Goal: Task Accomplishment & Management: Use online tool/utility

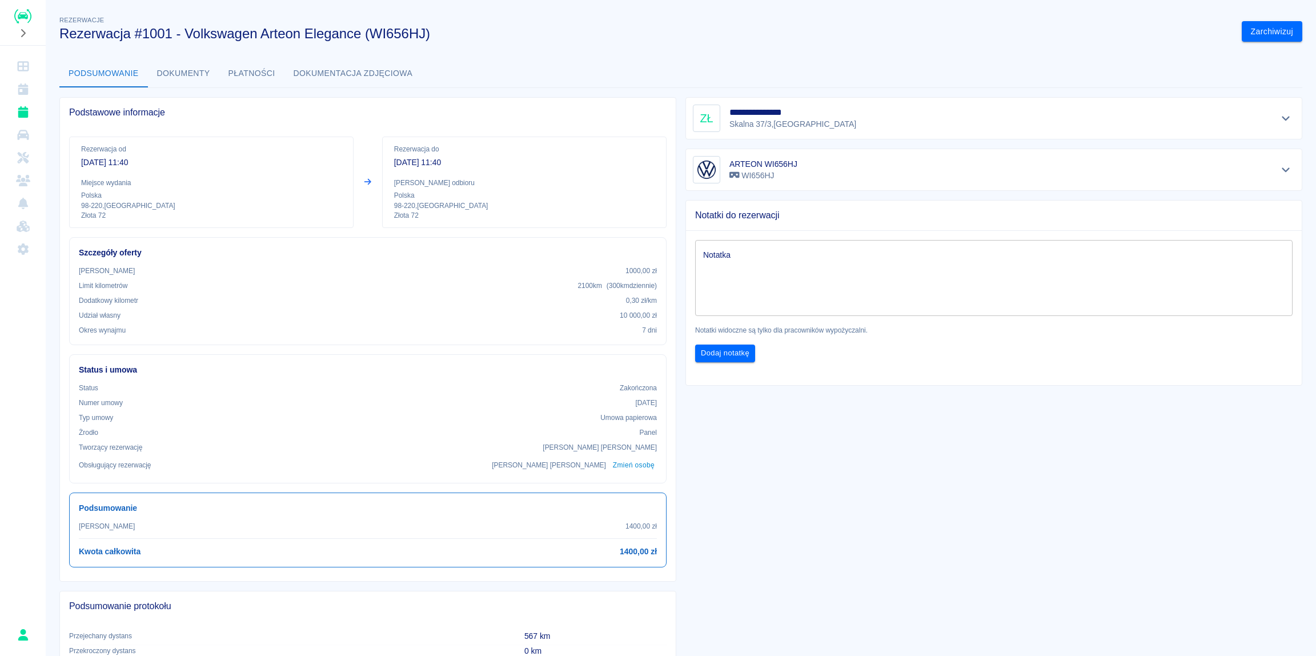
click at [27, 110] on icon "Rezerwacje" at bounding box center [23, 111] width 14 height 11
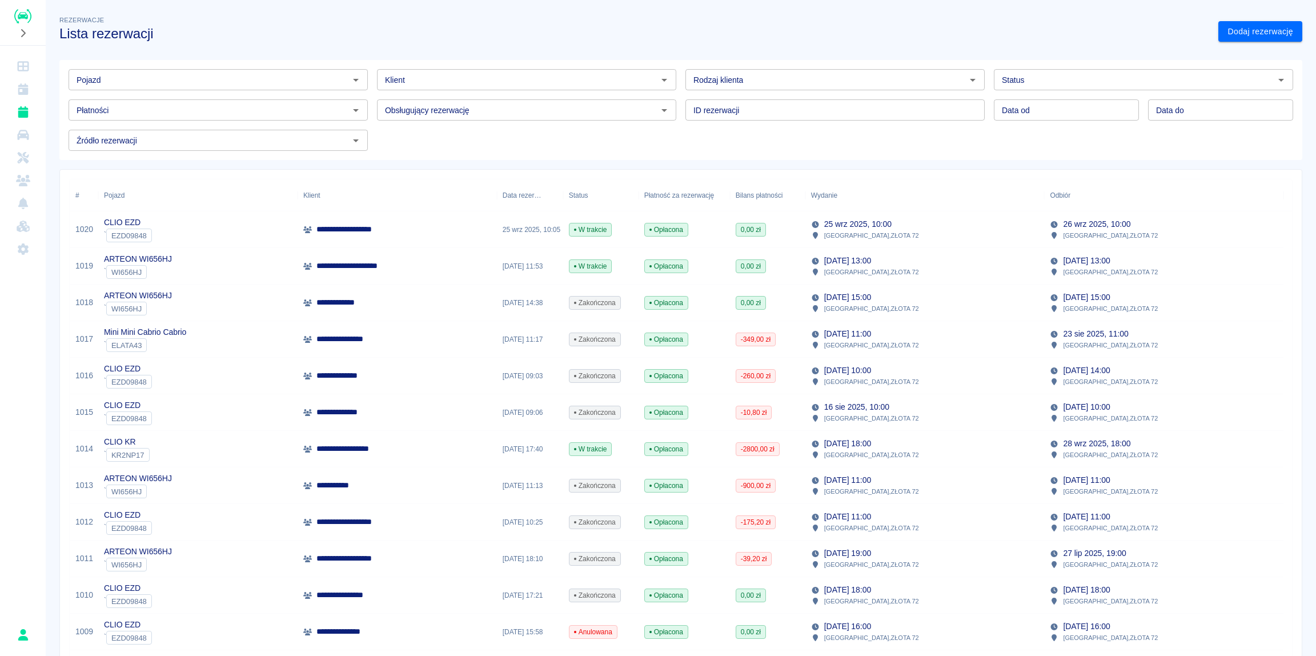
click at [353, 234] on p "**********" at bounding box center [365, 229] width 99 height 12
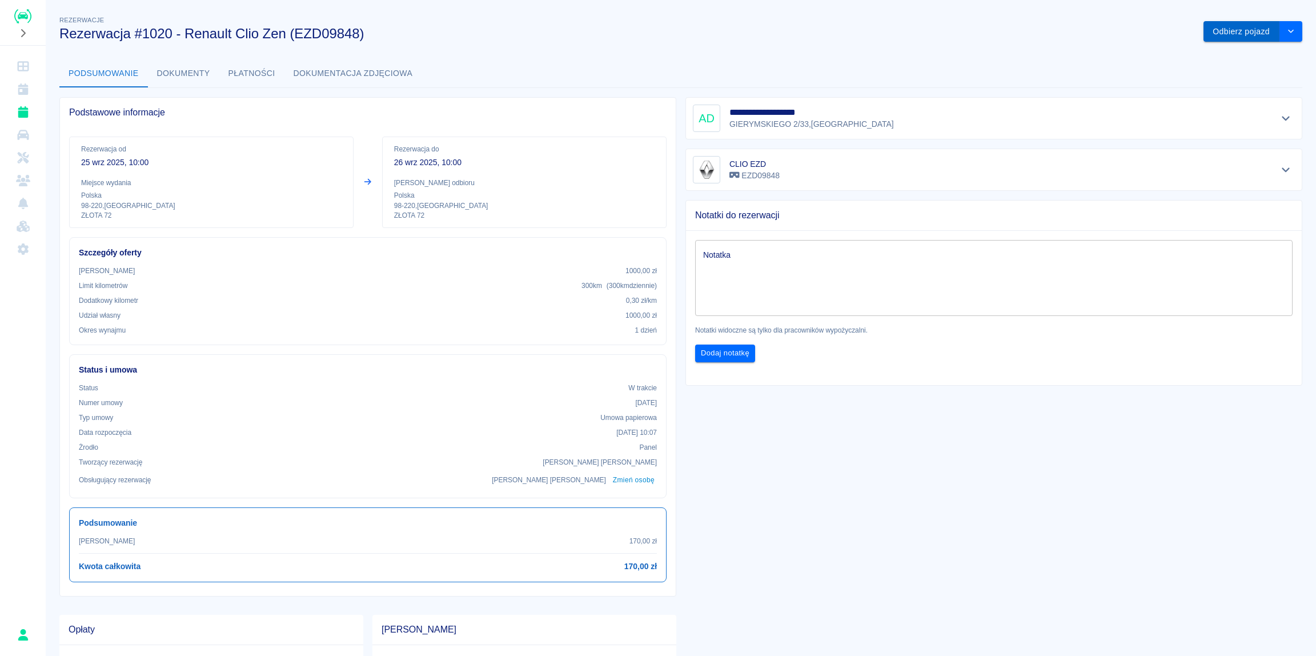
click at [1236, 33] on button "Odbierz pojazd" at bounding box center [1242, 31] width 76 height 21
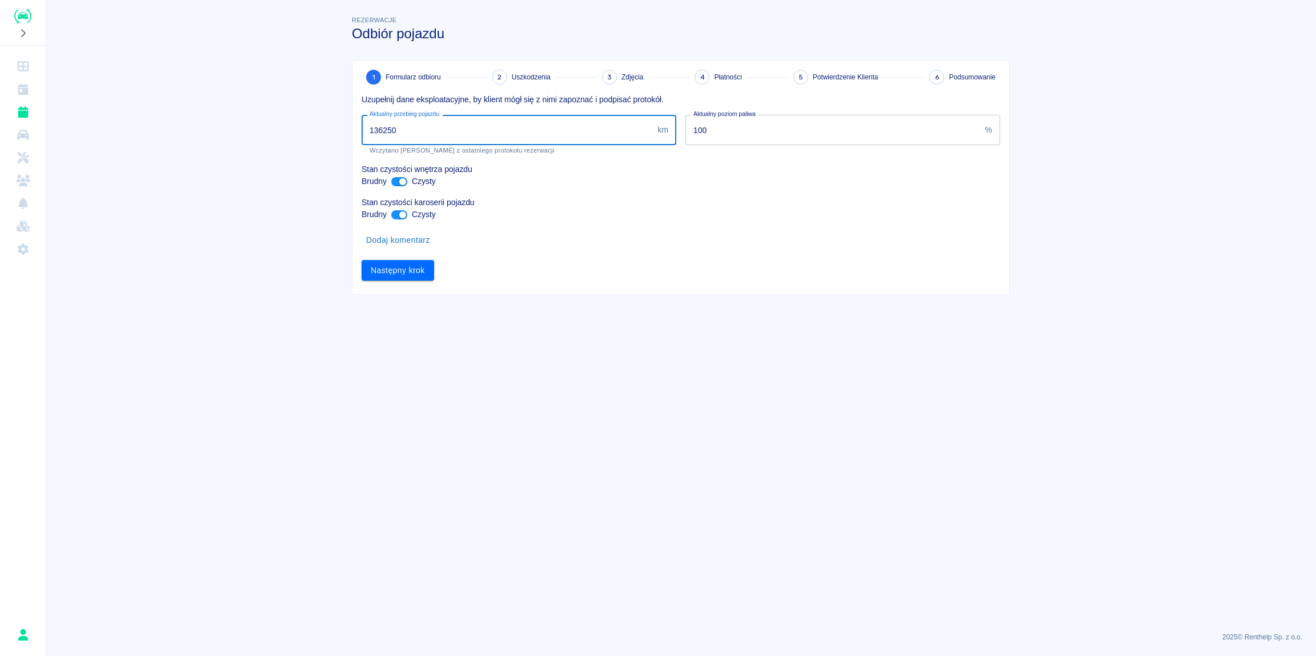
click at [427, 129] on input "136250" at bounding box center [507, 130] width 291 height 30
drag, startPoint x: 428, startPoint y: 126, endPoint x: 384, endPoint y: 130, distance: 44.7
click at [384, 130] on input "136250" at bounding box center [507, 130] width 291 height 30
type input "136700"
click at [704, 290] on div "1 Formularz odbioru 2 Uszkodzenia 3 Zdjęcia 4 Płatności 5 Potwierdzenie Klienta…" at bounding box center [680, 178] width 657 height 234
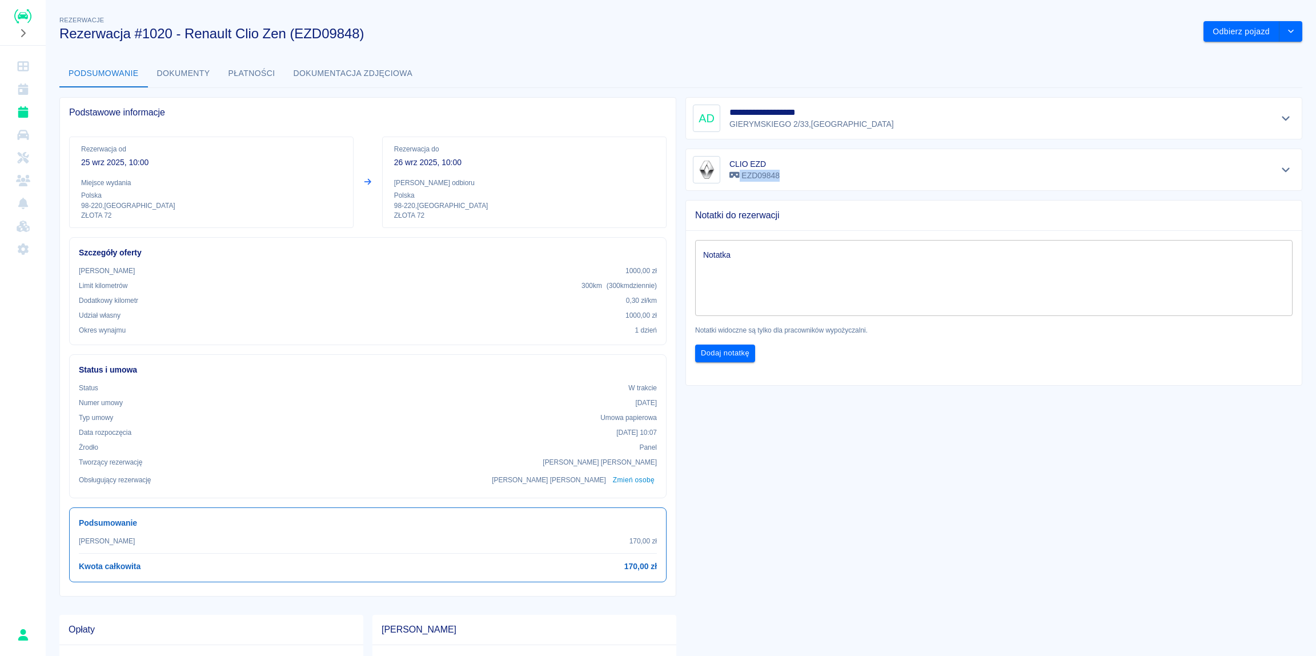
drag, startPoint x: 725, startPoint y: 162, endPoint x: 784, endPoint y: 176, distance: 60.4
click at [784, 176] on div "CLIO EZD EZD09848" at bounding box center [994, 169] width 602 height 27
copy p "EZD09848"
click at [825, 167] on div "CLIO EZD EZD09848" at bounding box center [994, 169] width 602 height 27
click at [758, 177] on p "EZD09848" at bounding box center [754, 176] width 50 height 12
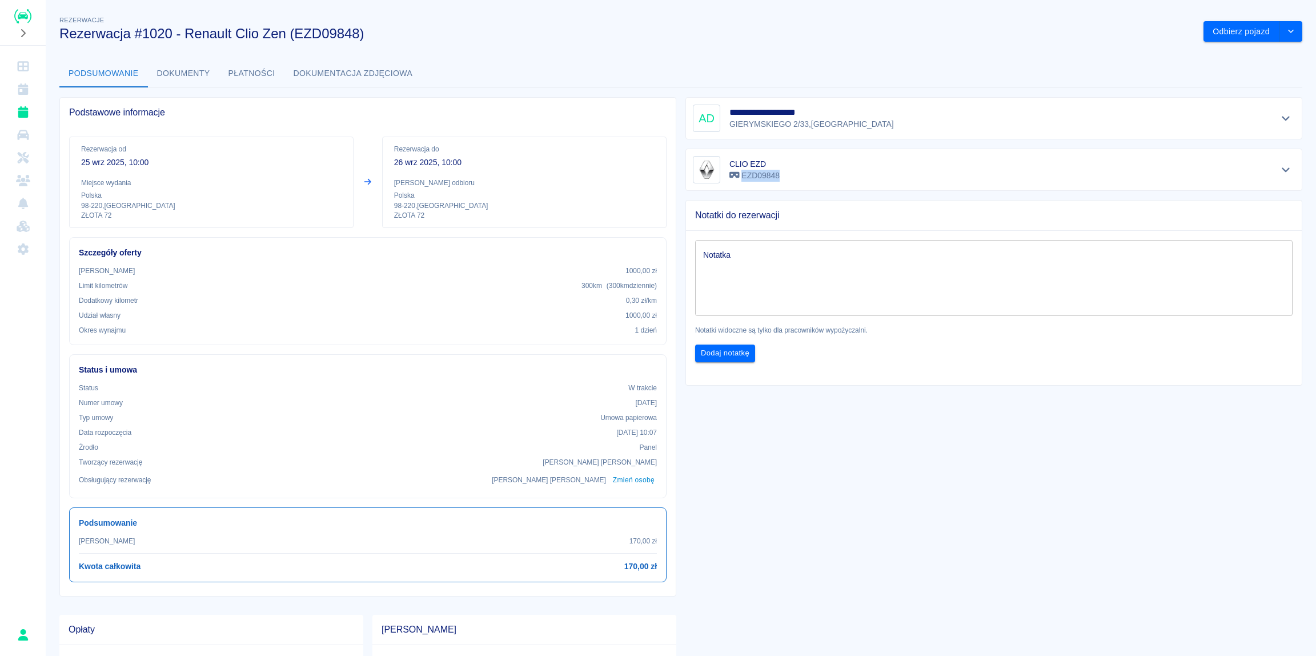
click at [758, 177] on p "EZD09848" at bounding box center [754, 176] width 50 height 12
copy p "EZD09848"
drag, startPoint x: 728, startPoint y: 111, endPoint x: 873, endPoint y: 100, distance: 145.5
click at [871, 102] on div "**********" at bounding box center [993, 118] width 617 height 42
copy h5 "**********"
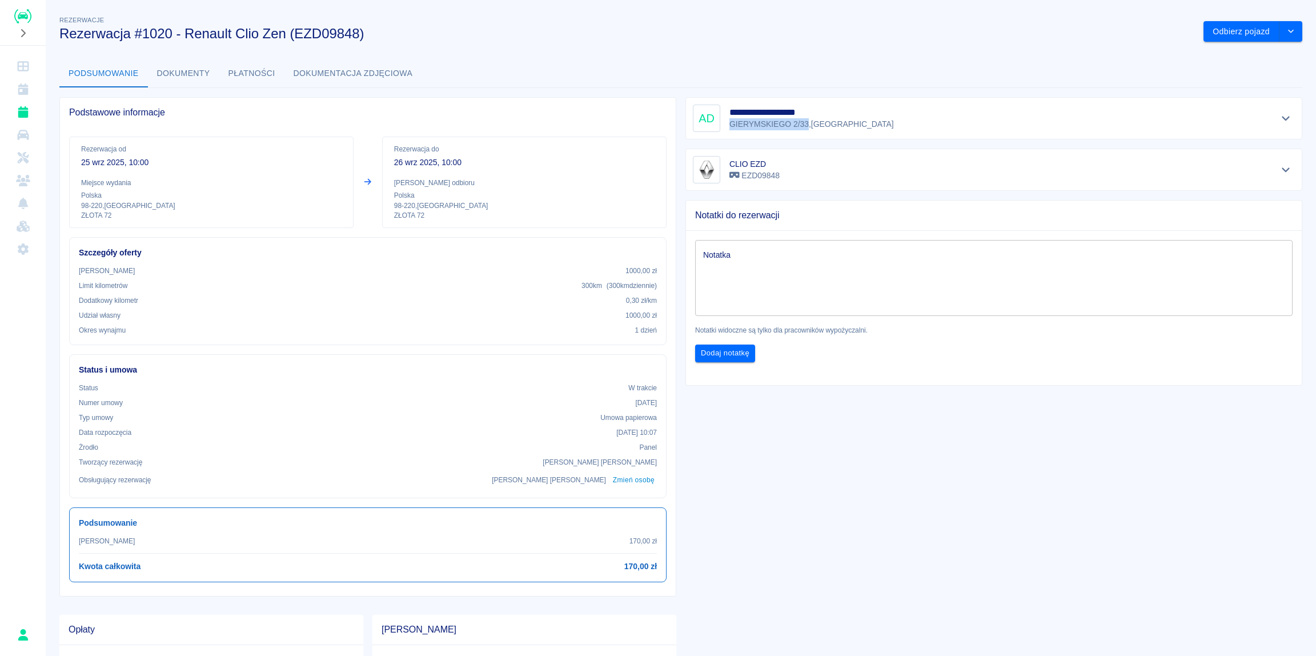
drag, startPoint x: 726, startPoint y: 123, endPoint x: 804, endPoint y: 124, distance: 77.7
click at [804, 124] on p "GIERYMSKIEGO 2/33 , [GEOGRAPHIC_DATA]" at bounding box center [811, 124] width 165 height 12
copy p "GIERYMSKIEGO 2/33"
click at [824, 126] on p "GIERYMSKIEGO 2/33 , [GEOGRAPHIC_DATA]" at bounding box center [811, 124] width 165 height 12
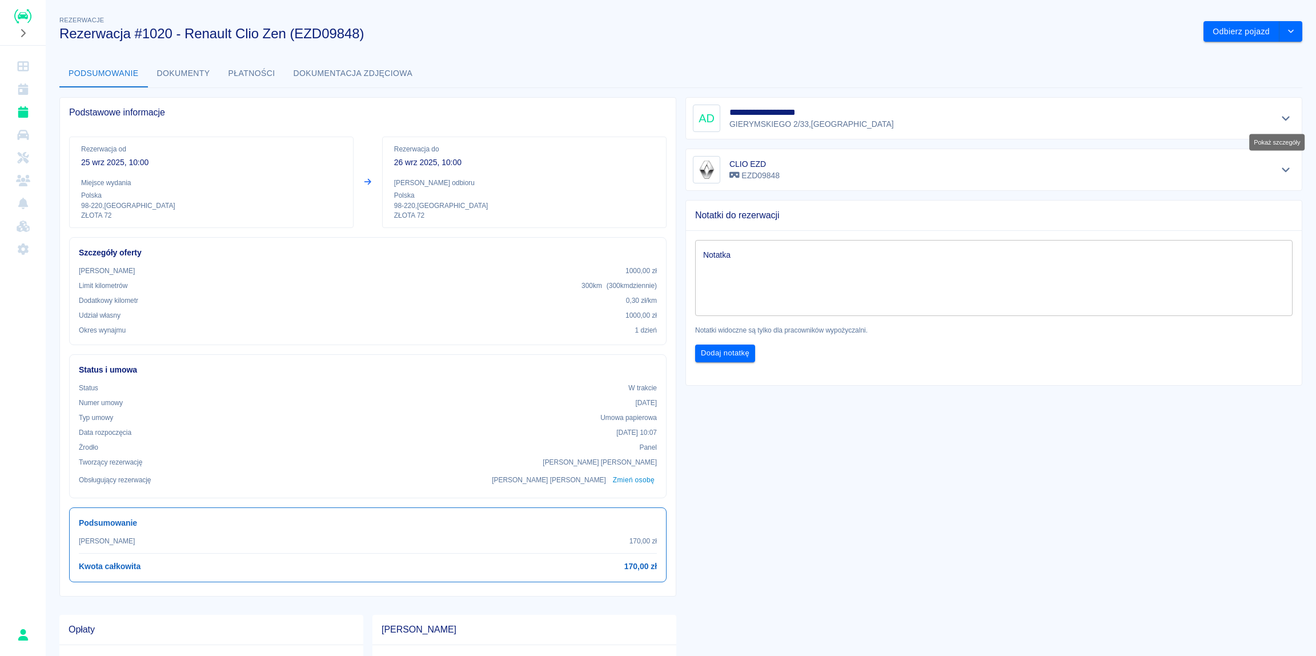
click at [1280, 116] on icon "Pokaż szczegóły" at bounding box center [1286, 118] width 13 height 10
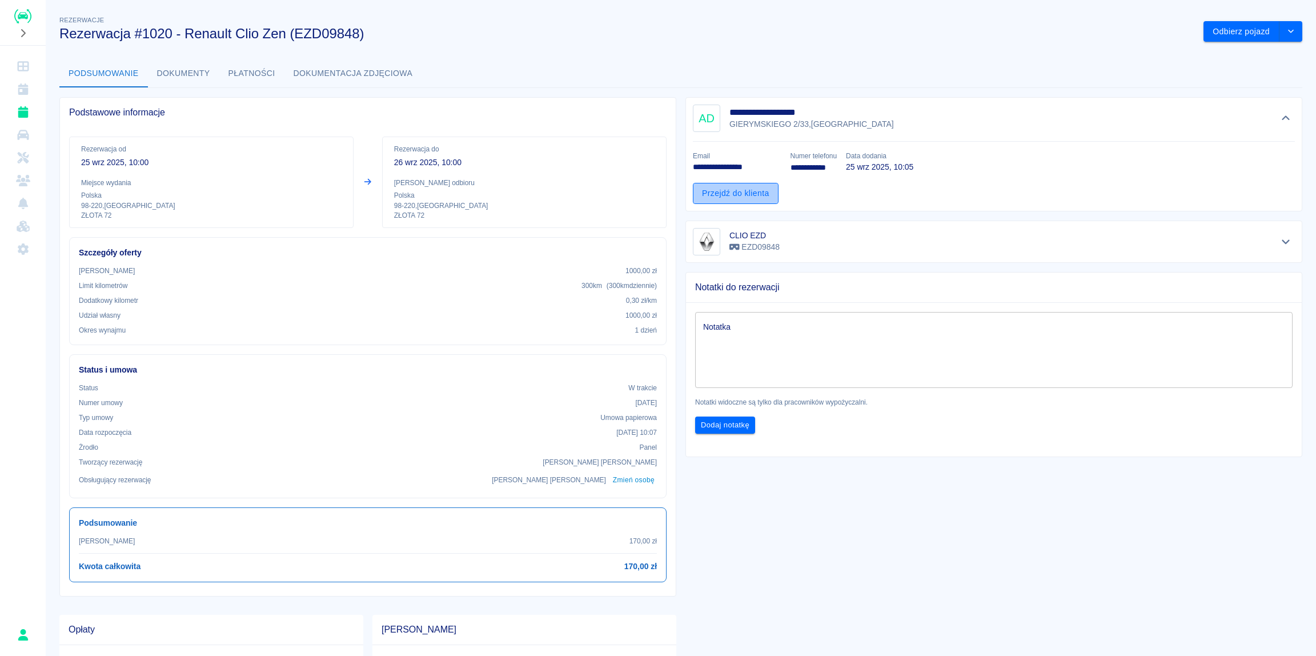
click at [735, 197] on link "Przejdź do klienta" at bounding box center [736, 193] width 86 height 21
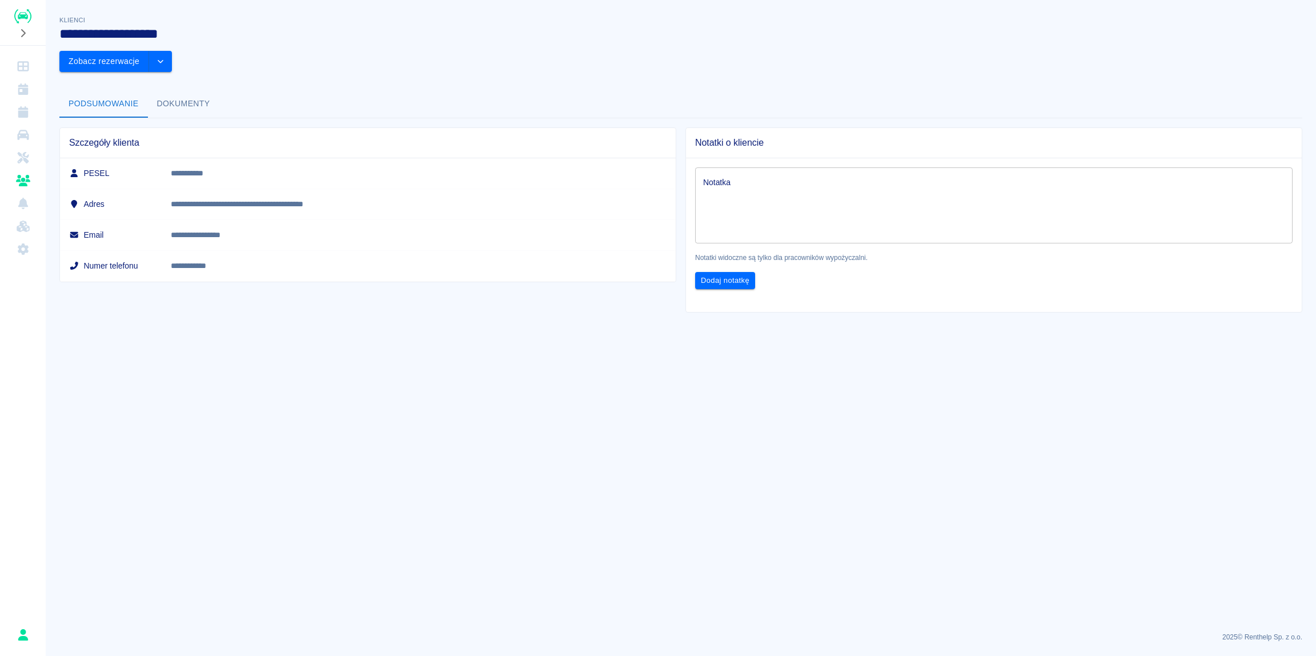
click at [267, 167] on p "**********" at bounding box center [382, 173] width 423 height 12
copy p "**********"
click at [262, 167] on p "**********" at bounding box center [382, 173] width 423 height 12
click at [26, 113] on icon "Rezerwacje" at bounding box center [23, 111] width 10 height 11
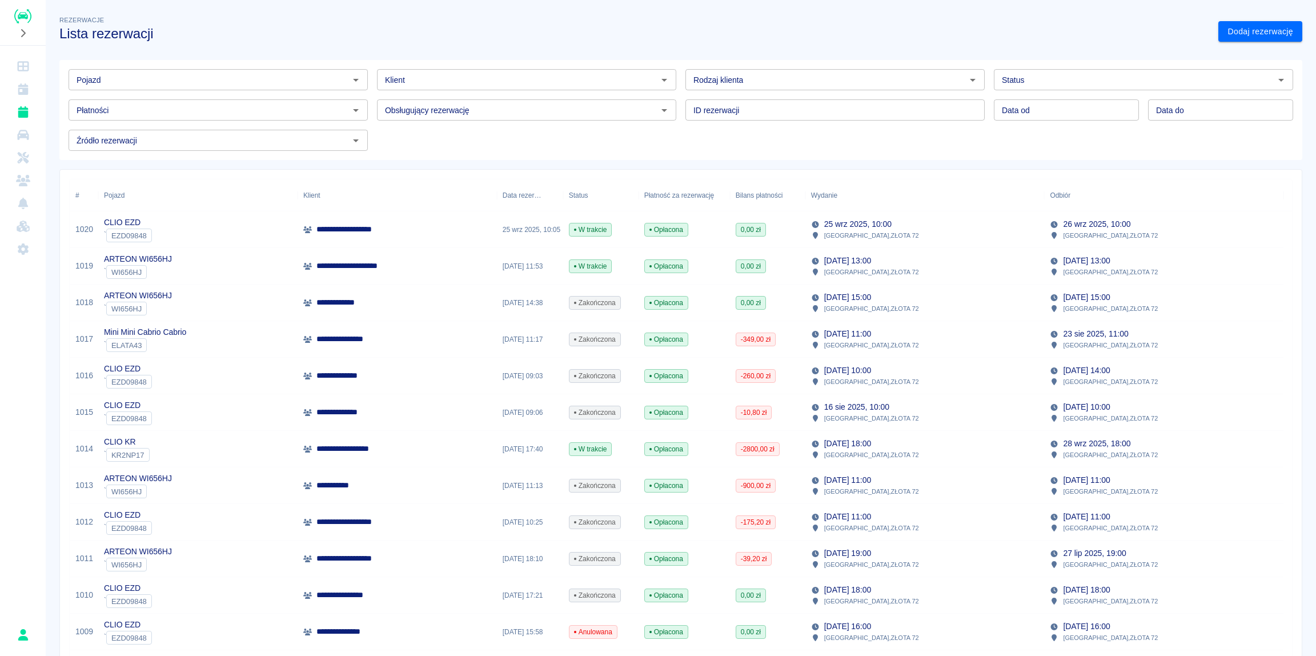
click at [360, 229] on p "**********" at bounding box center [365, 229] width 99 height 12
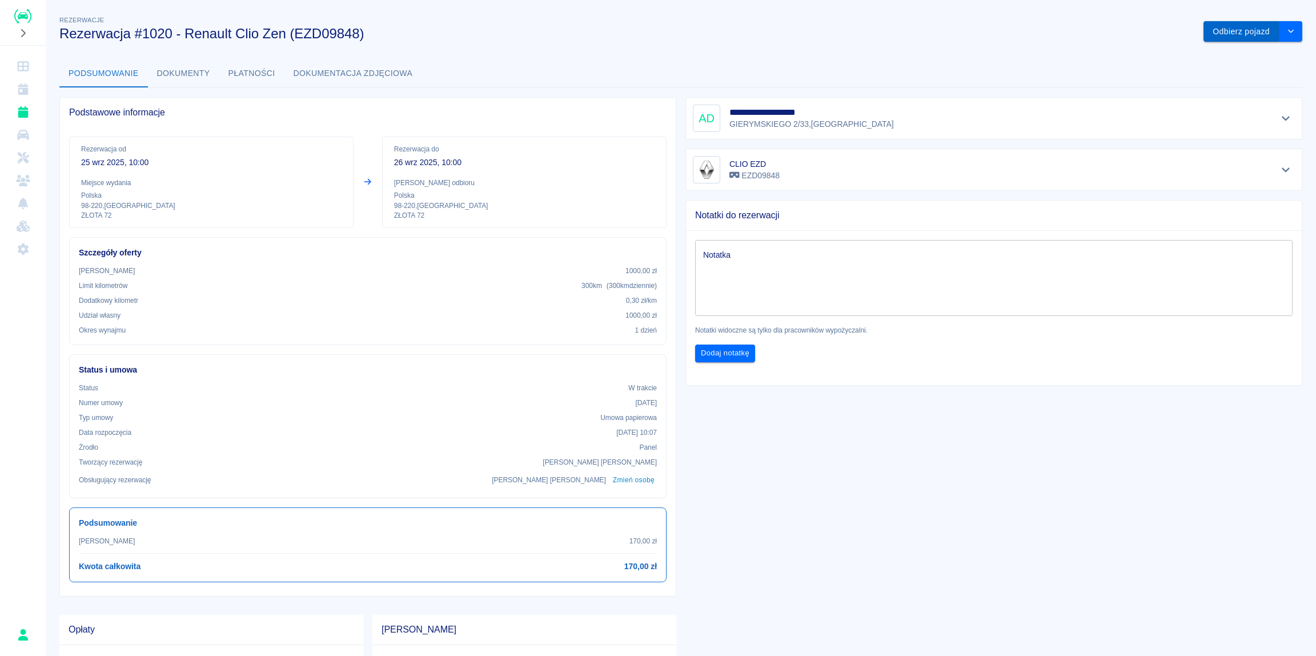
click at [1253, 33] on button "Odbierz pojazd" at bounding box center [1242, 31] width 76 height 21
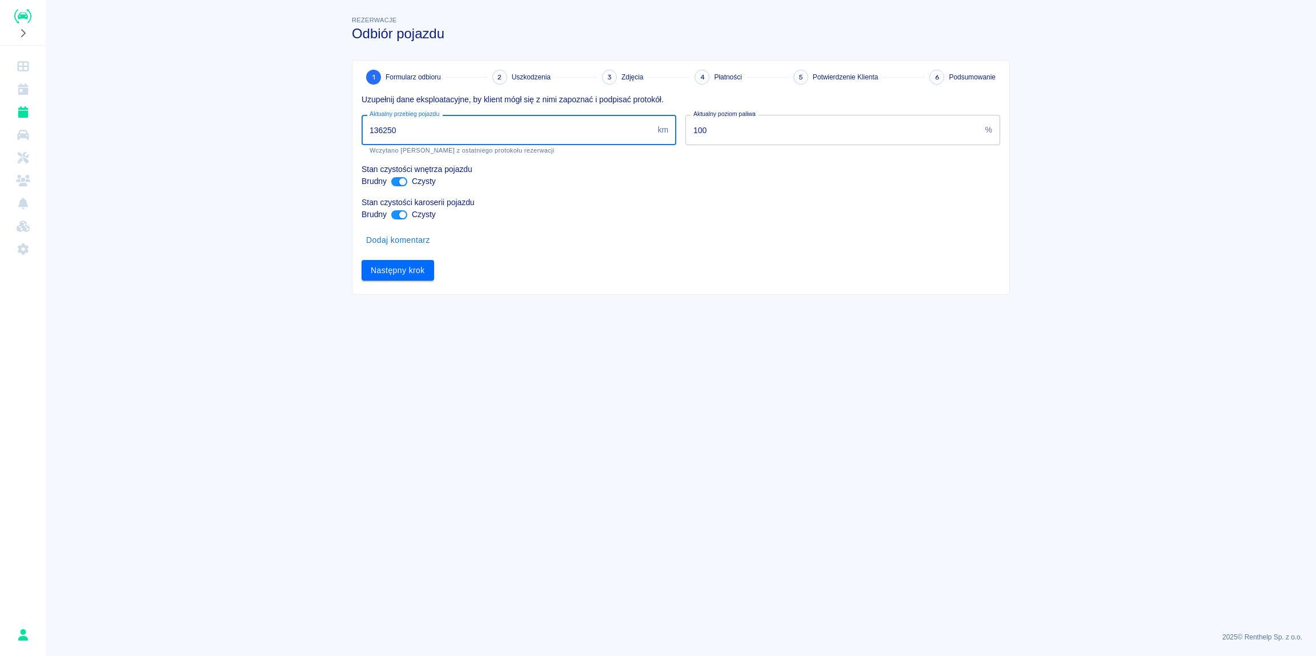
click at [430, 128] on input "136250" at bounding box center [507, 130] width 291 height 30
drag, startPoint x: 404, startPoint y: 127, endPoint x: 383, endPoint y: 133, distance: 22.6
click at [383, 133] on input "136250" at bounding box center [507, 130] width 291 height 30
click at [300, 167] on main "Rezerwacje Odbiór pojazdu 1 Formularz odbioru 2 Uszkodzenia 3 Zdjęcia 4 Płatnoś…" at bounding box center [681, 318] width 1270 height 609
click at [392, 131] on input "136698" at bounding box center [507, 130] width 291 height 30
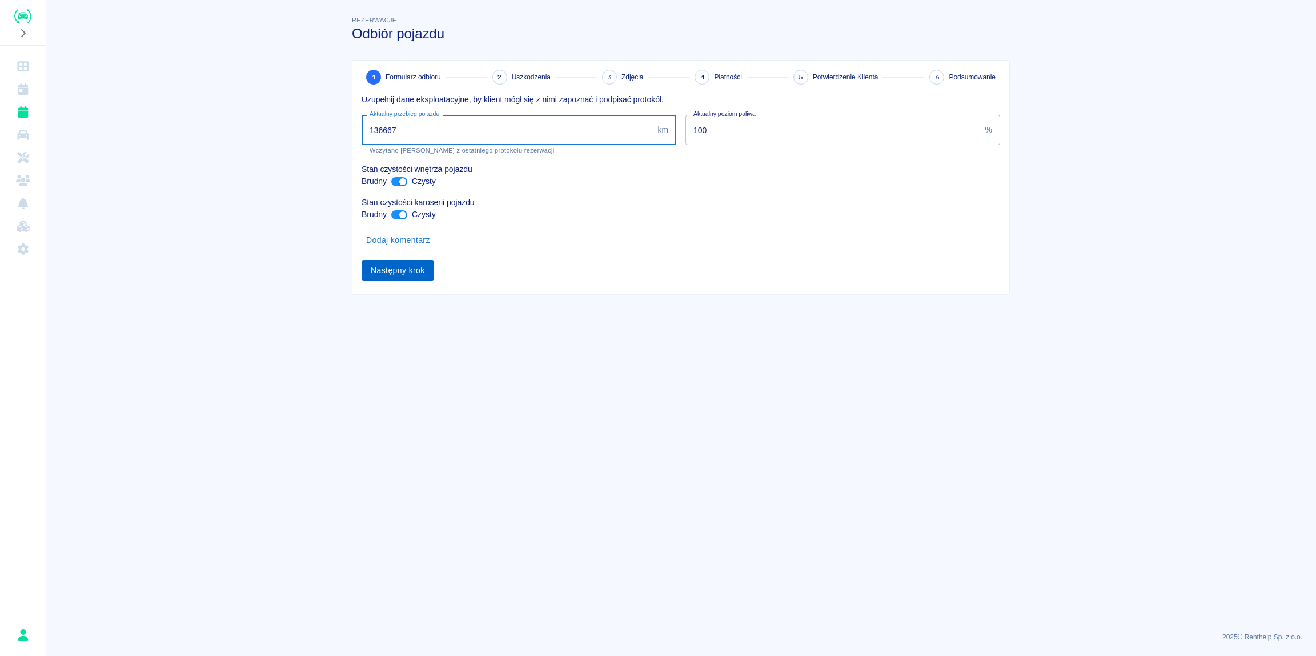
type input "136667"
click at [415, 272] on button "Następny krok" at bounding box center [398, 270] width 73 height 21
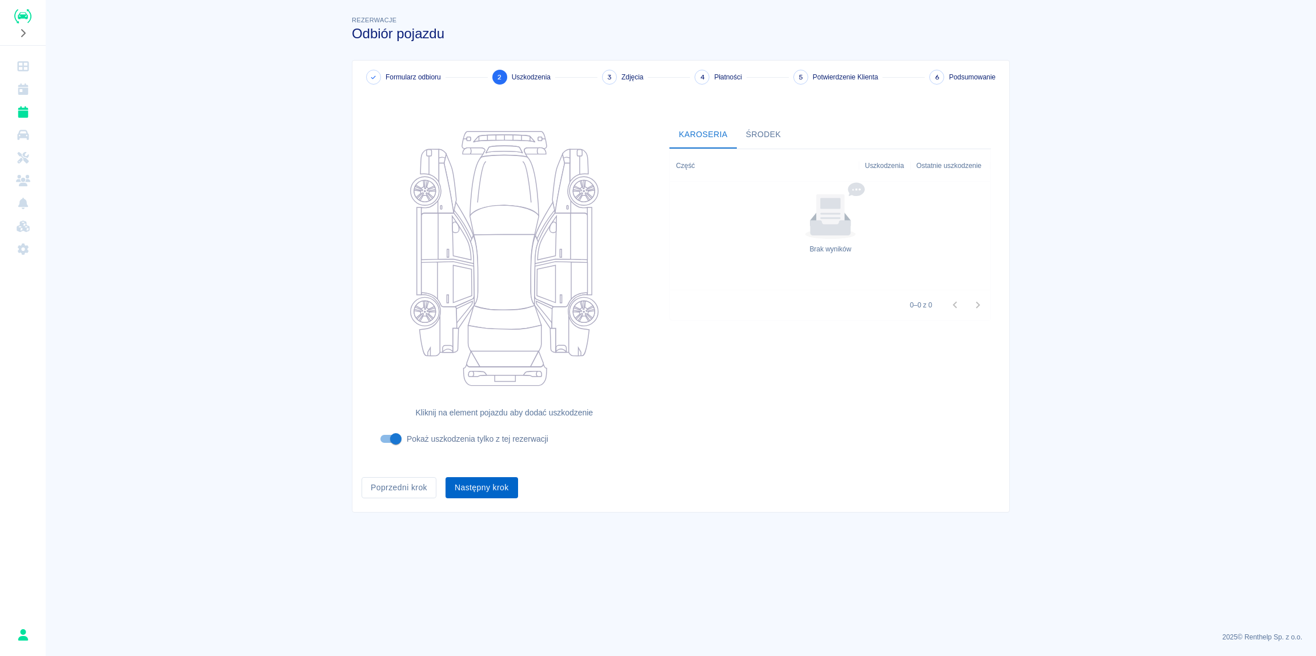
click at [491, 491] on button "Następny krok" at bounding box center [482, 487] width 73 height 21
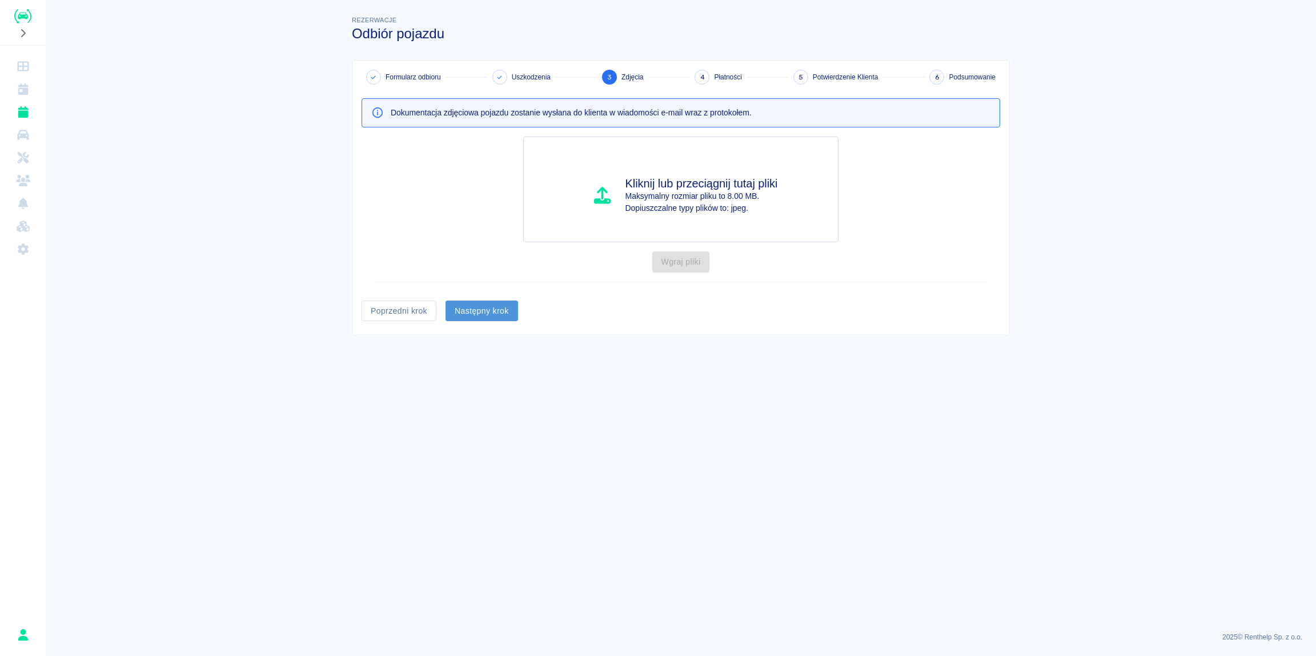
click at [490, 314] on button "Następny krok" at bounding box center [482, 310] width 73 height 21
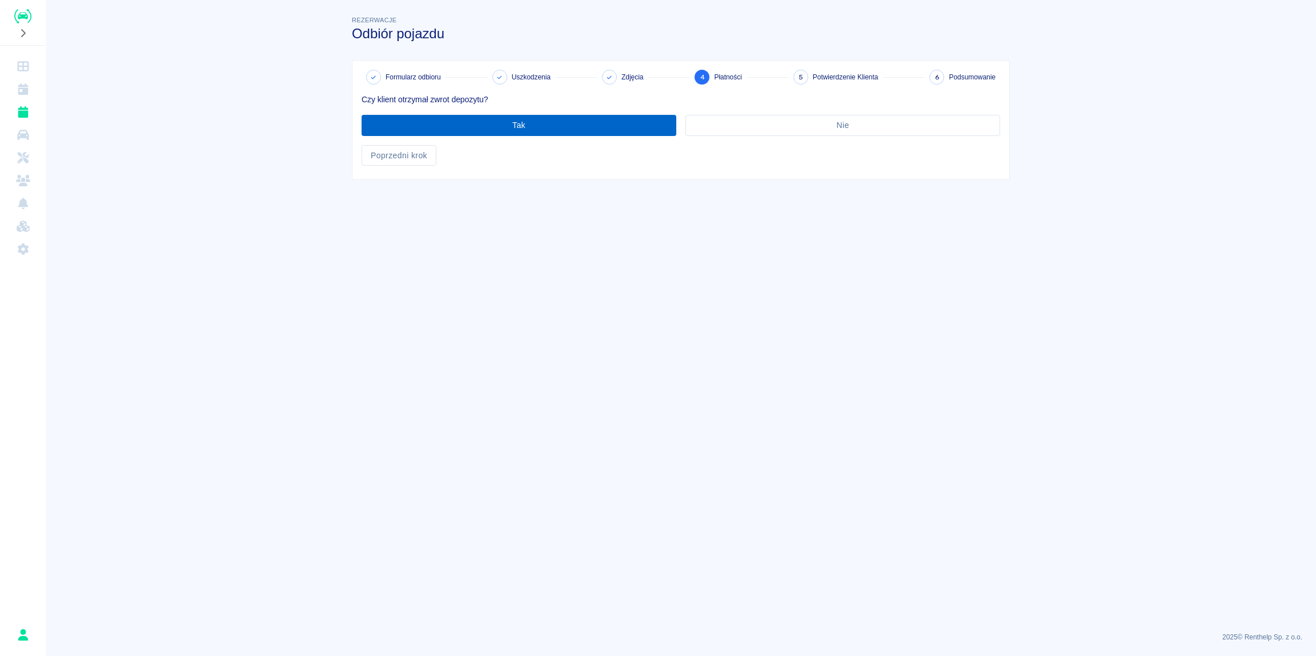
click at [502, 130] on button "Tak" at bounding box center [519, 125] width 315 height 21
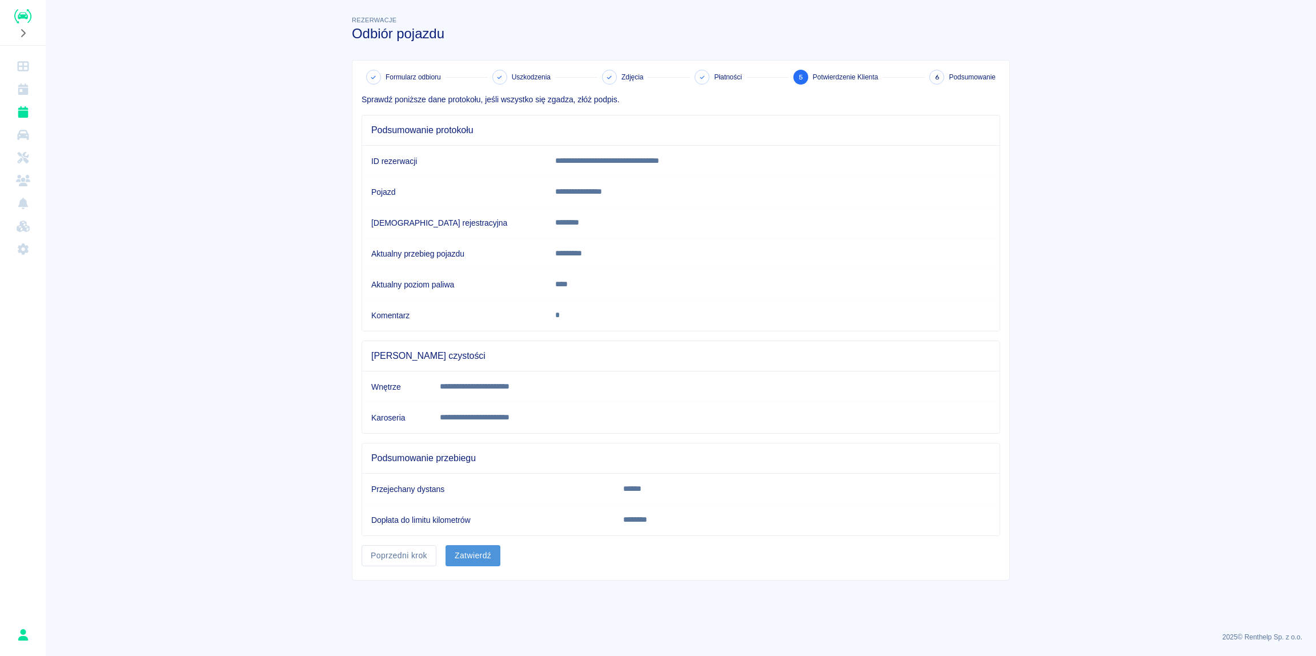
click at [468, 558] on button "Zatwierdź" at bounding box center [473, 555] width 55 height 21
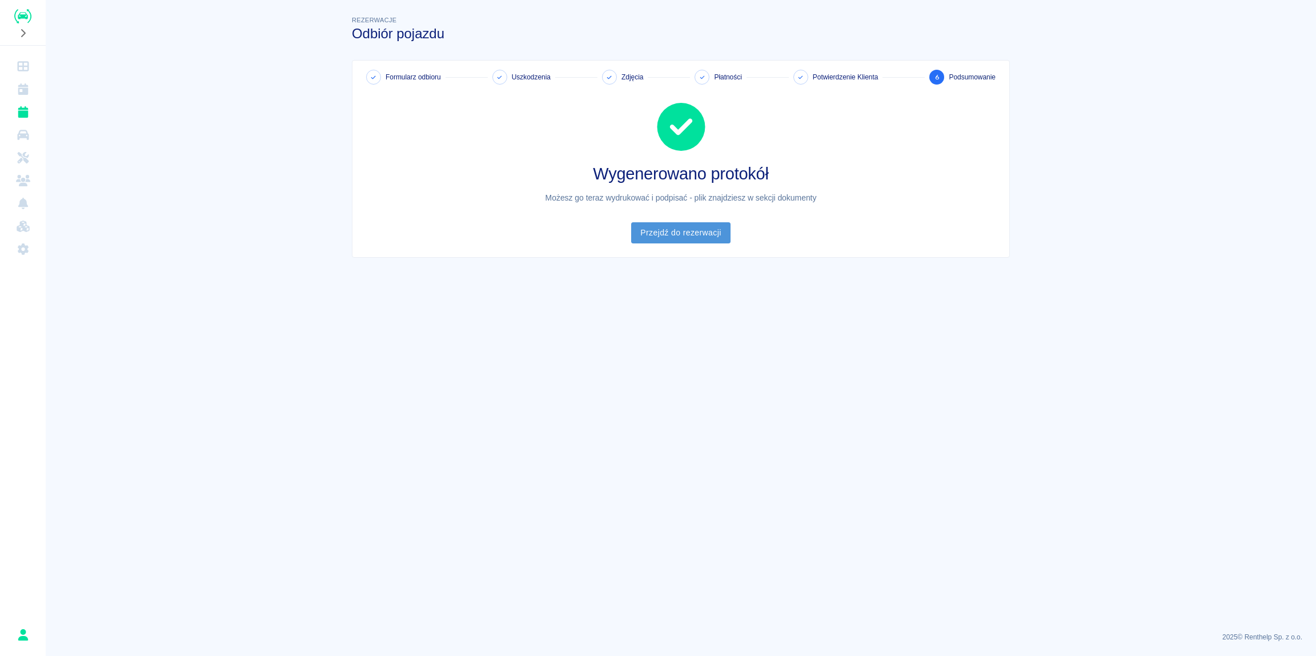
click at [699, 235] on link "Przejdź do rezerwacji" at bounding box center [680, 232] width 99 height 21
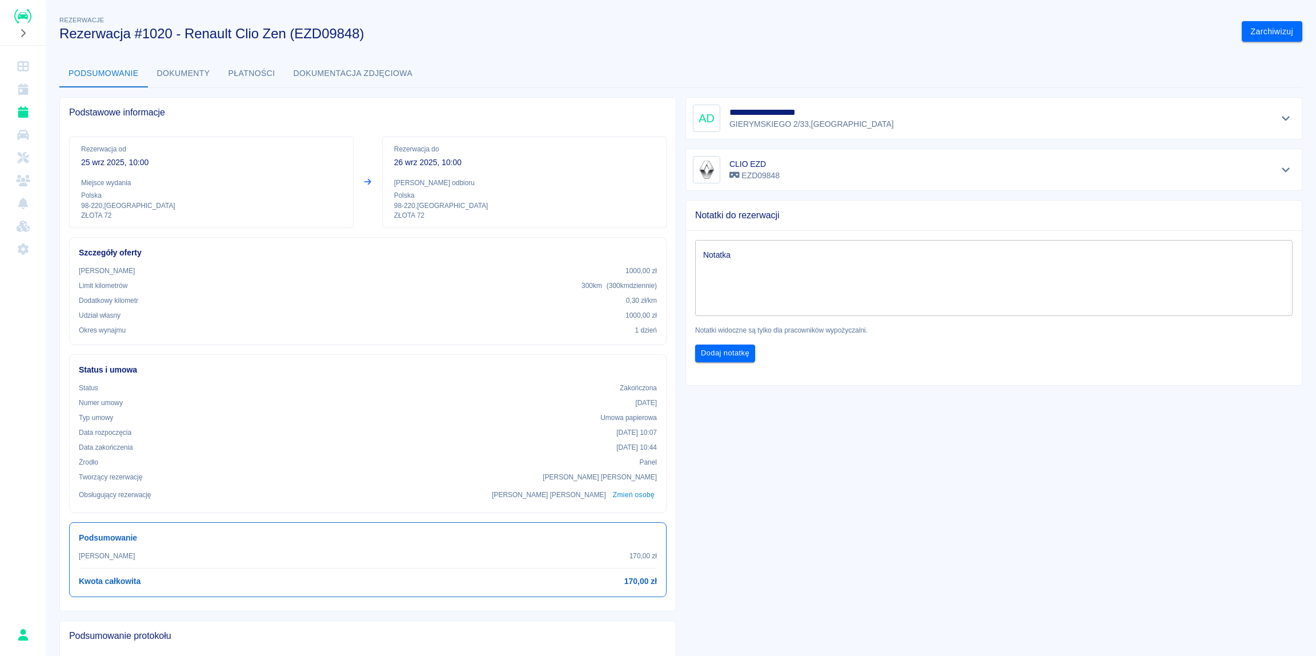
click at [190, 77] on button "Dokumenty" at bounding box center [183, 73] width 71 height 27
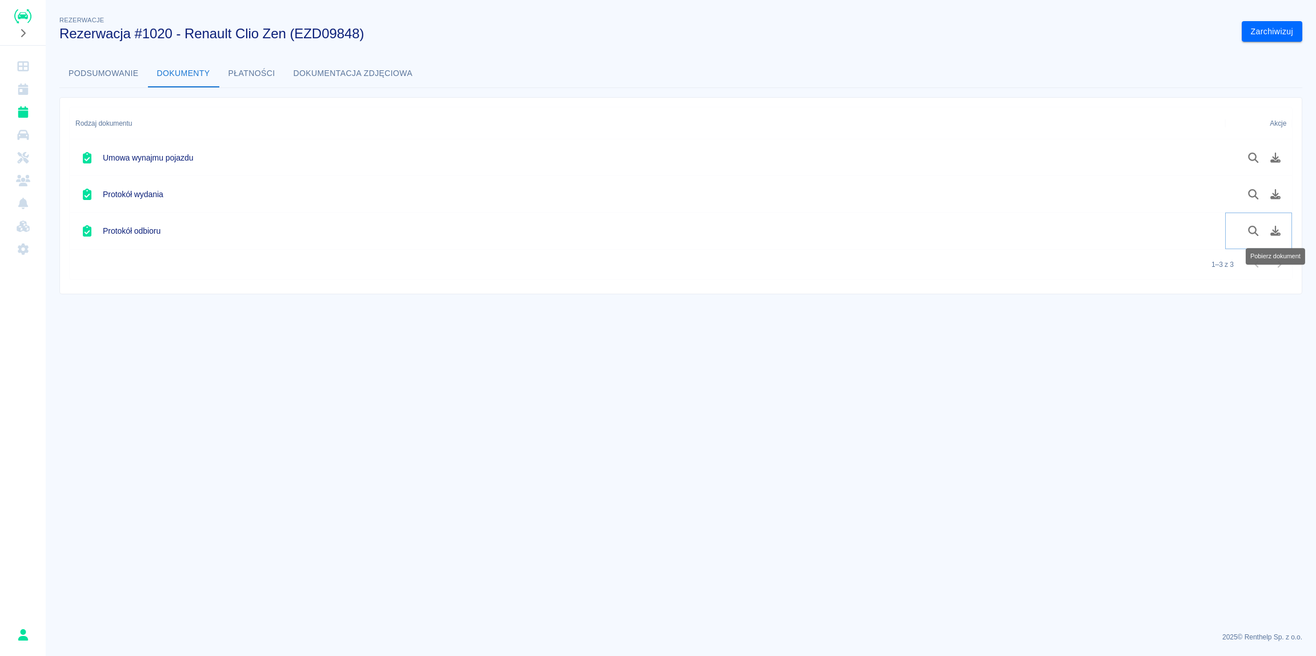
click at [1278, 234] on icon "Pobierz dokument" at bounding box center [1275, 231] width 10 height 10
